Goal: Check status: Check status

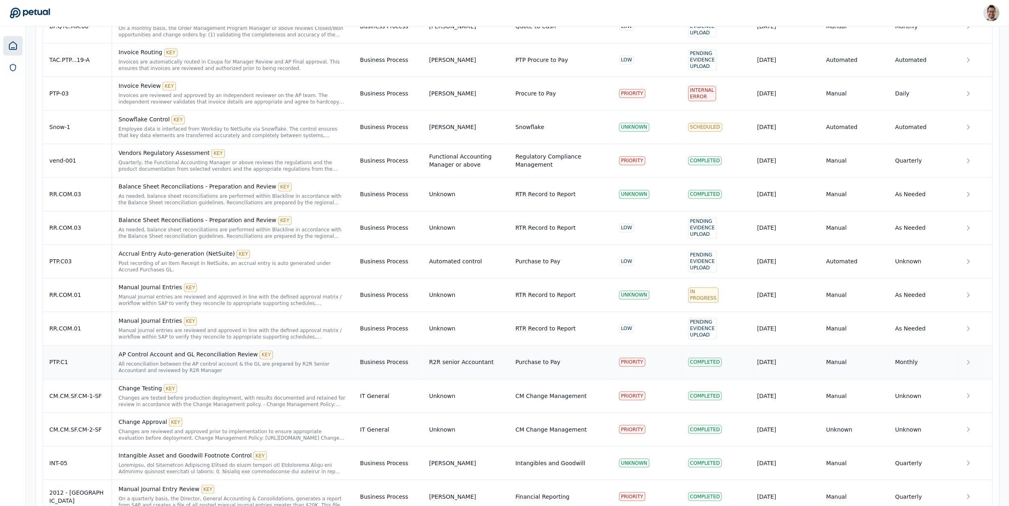
scroll to position [761, 0]
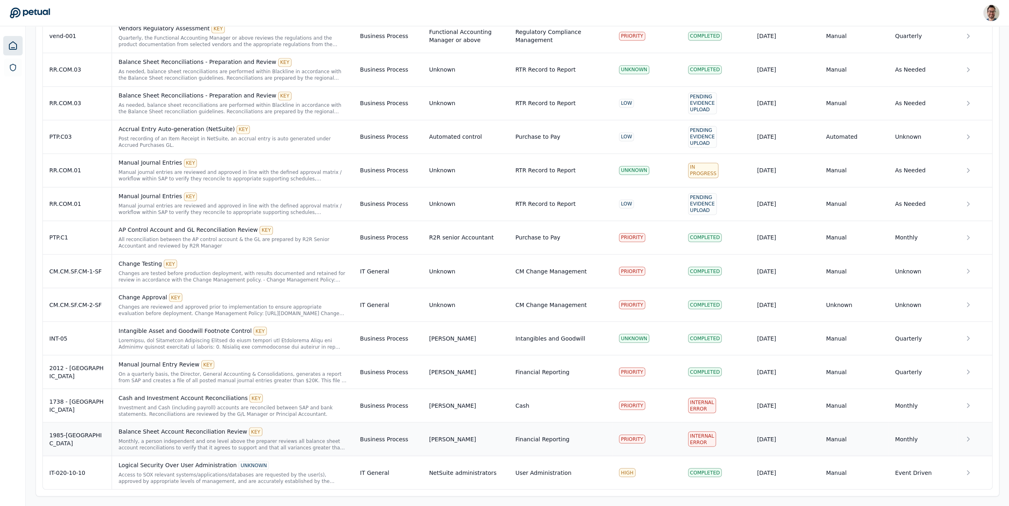
click at [64, 436] on div "1985-[GEOGRAPHIC_DATA]" at bounding box center [77, 438] width 56 height 16
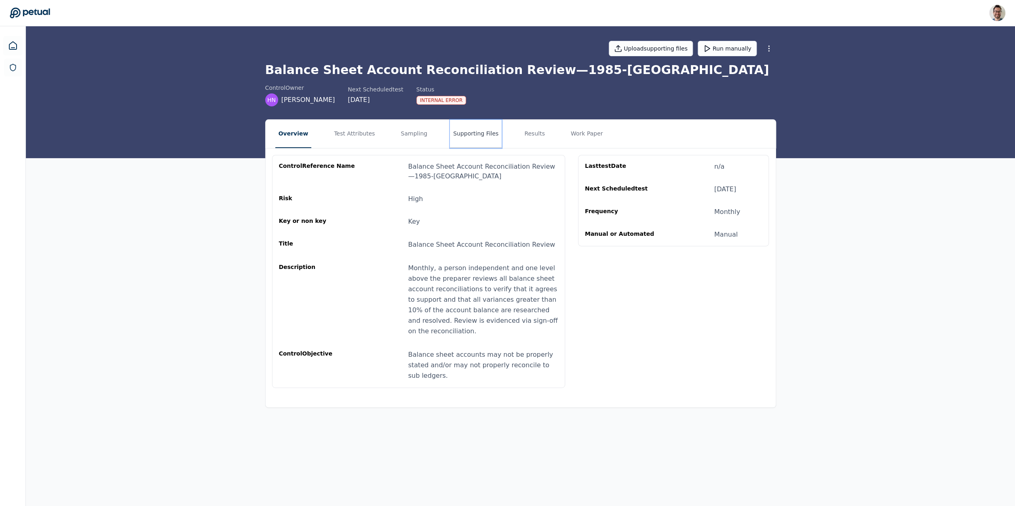
click at [450, 139] on button "Supporting Files" at bounding box center [476, 134] width 52 height 28
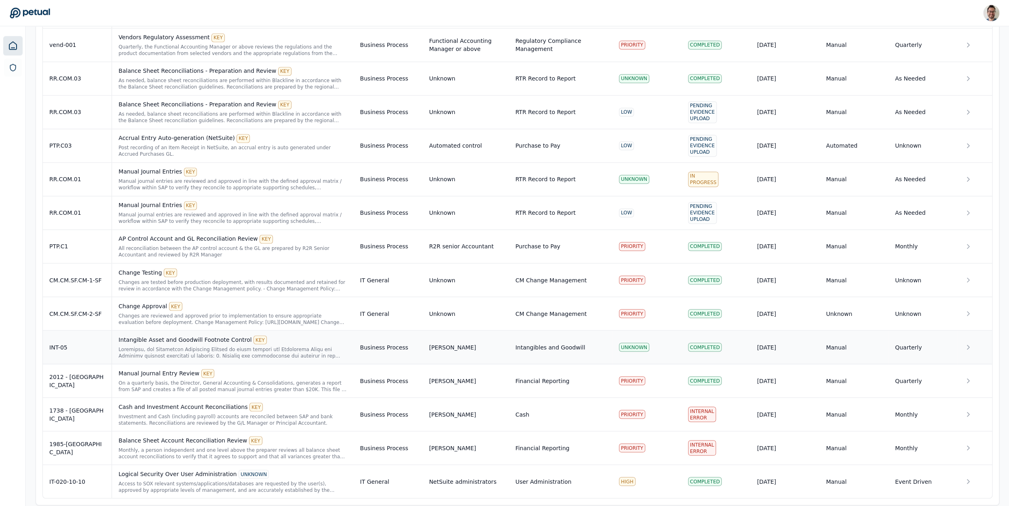
scroll to position [761, 0]
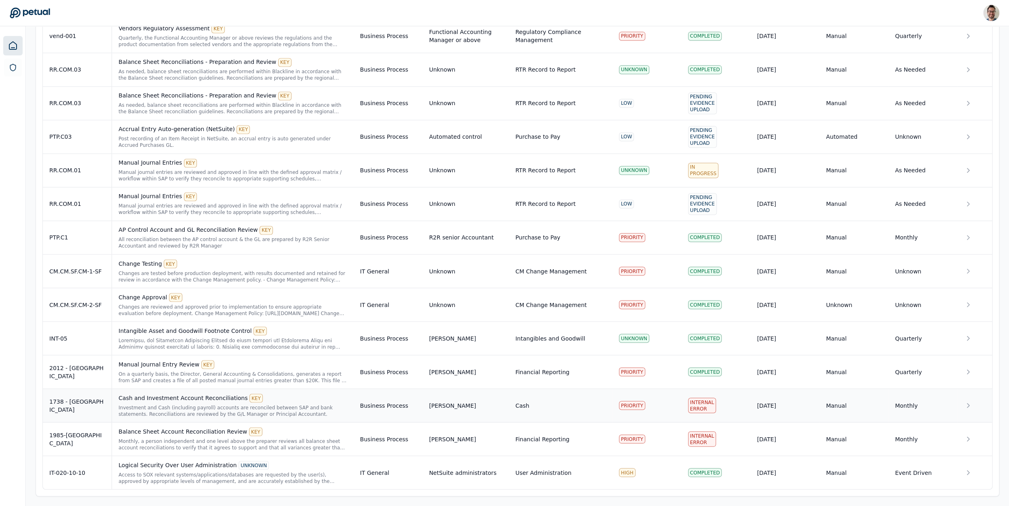
click at [93, 407] on div "1738 - [GEOGRAPHIC_DATA]" at bounding box center [77, 405] width 56 height 16
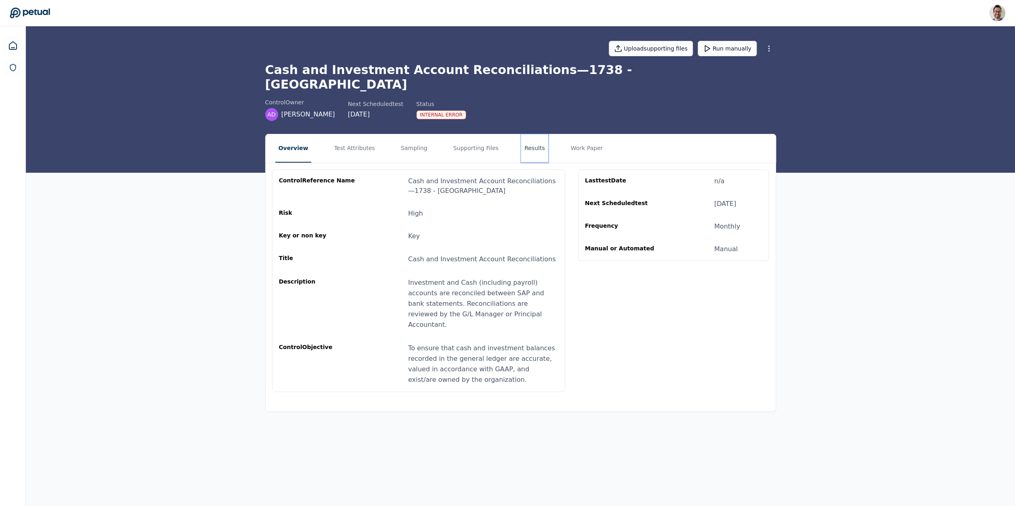
click at [527, 136] on button "Results" at bounding box center [534, 148] width 27 height 28
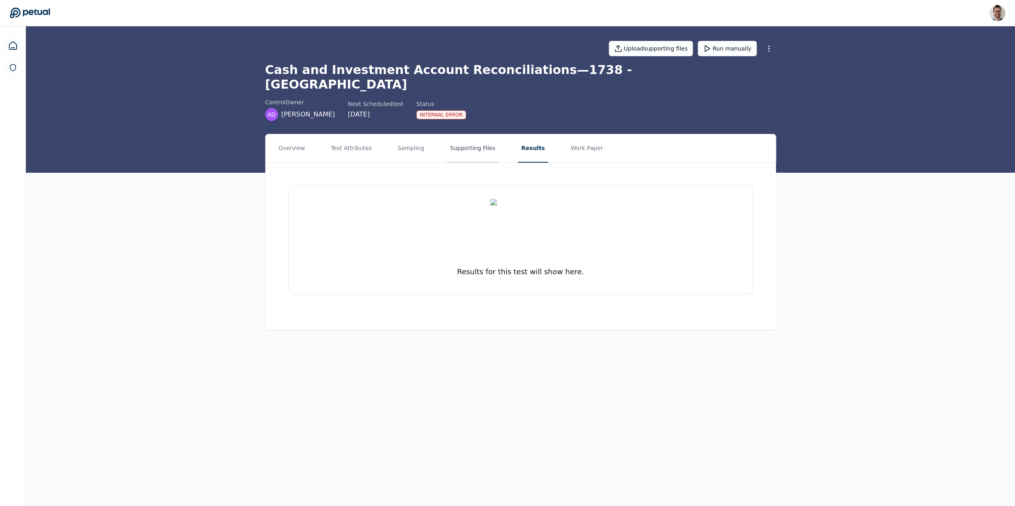
drag, startPoint x: 470, startPoint y: 149, endPoint x: 466, endPoint y: 139, distance: 11.0
click at [470, 163] on div "Results for this test will show here." at bounding box center [521, 240] width 510 height 154
click at [461, 134] on button "Supporting Files" at bounding box center [473, 148] width 52 height 28
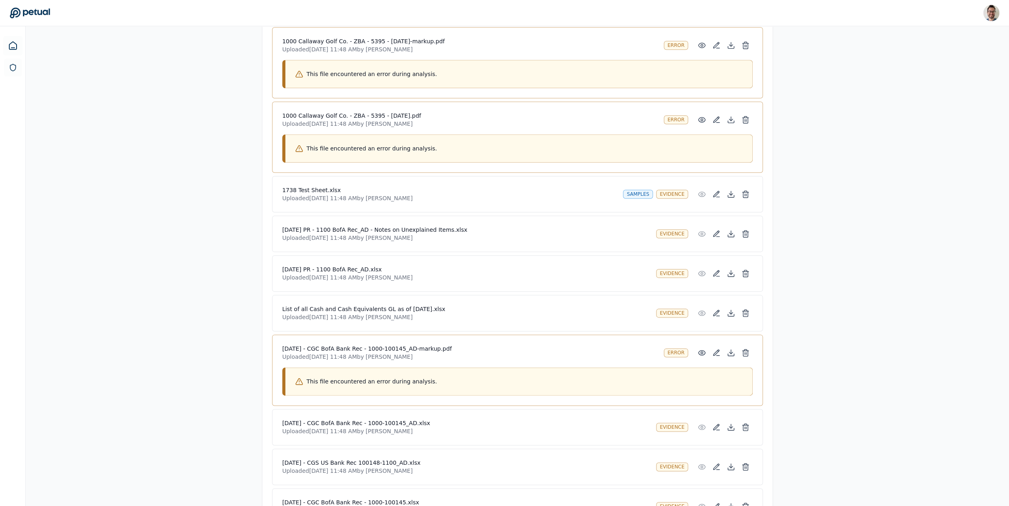
scroll to position [362, 0]
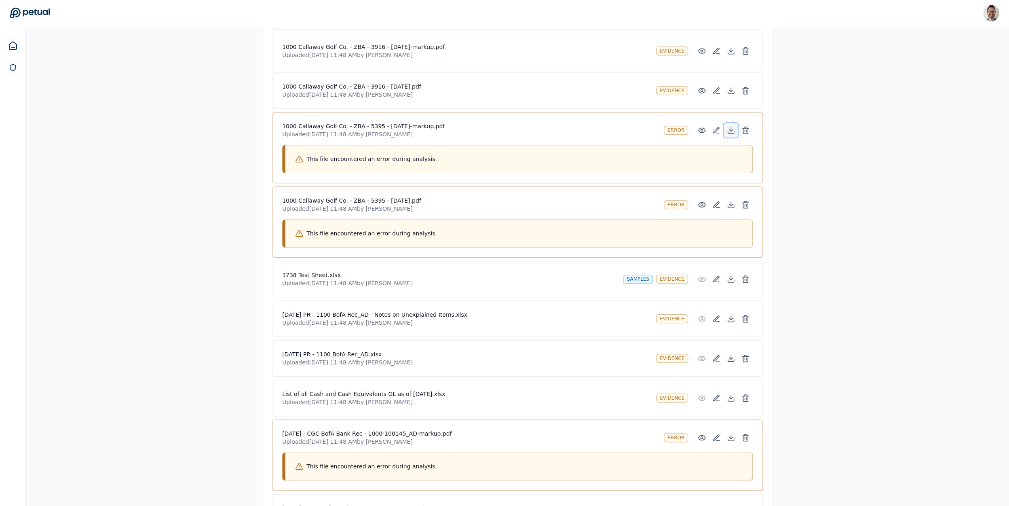
click at [731, 127] on icon at bounding box center [731, 129] width 0 height 4
